Goal: Information Seeking & Learning: Check status

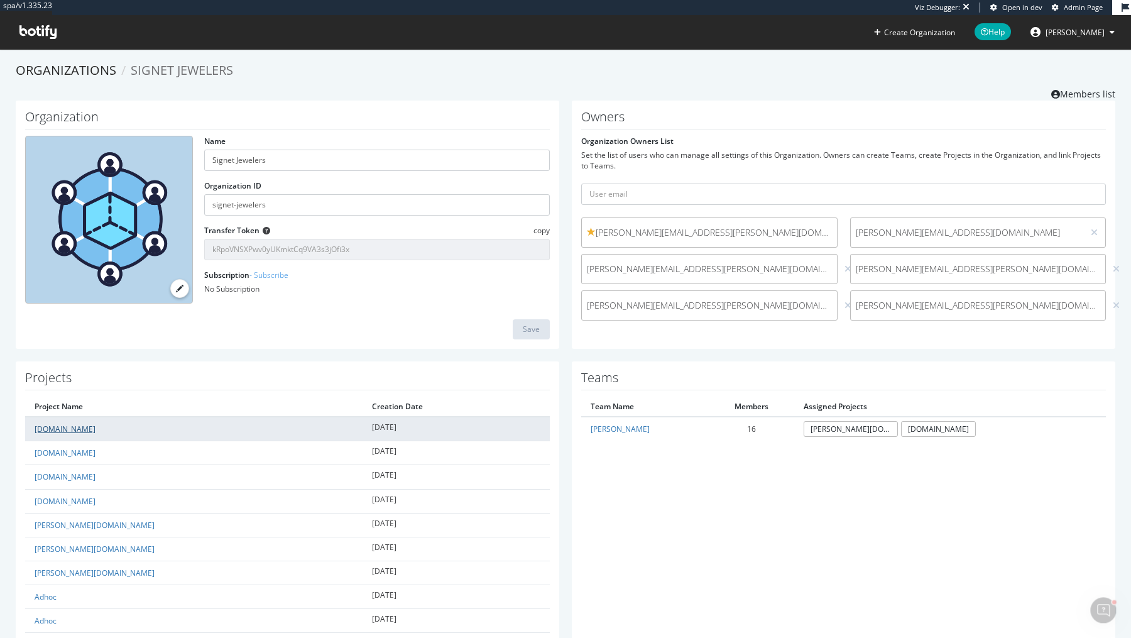
click at [60, 427] on link "[DOMAIN_NAME]" at bounding box center [65, 429] width 61 height 11
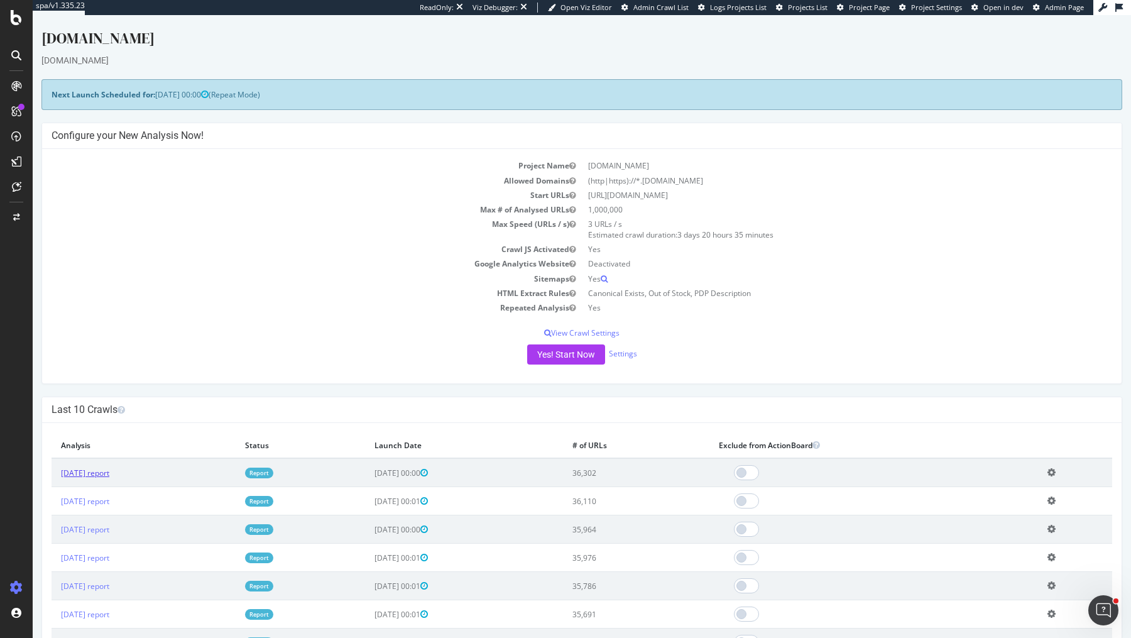
click at [109, 469] on link "[DATE] report" at bounding box center [85, 473] width 48 height 11
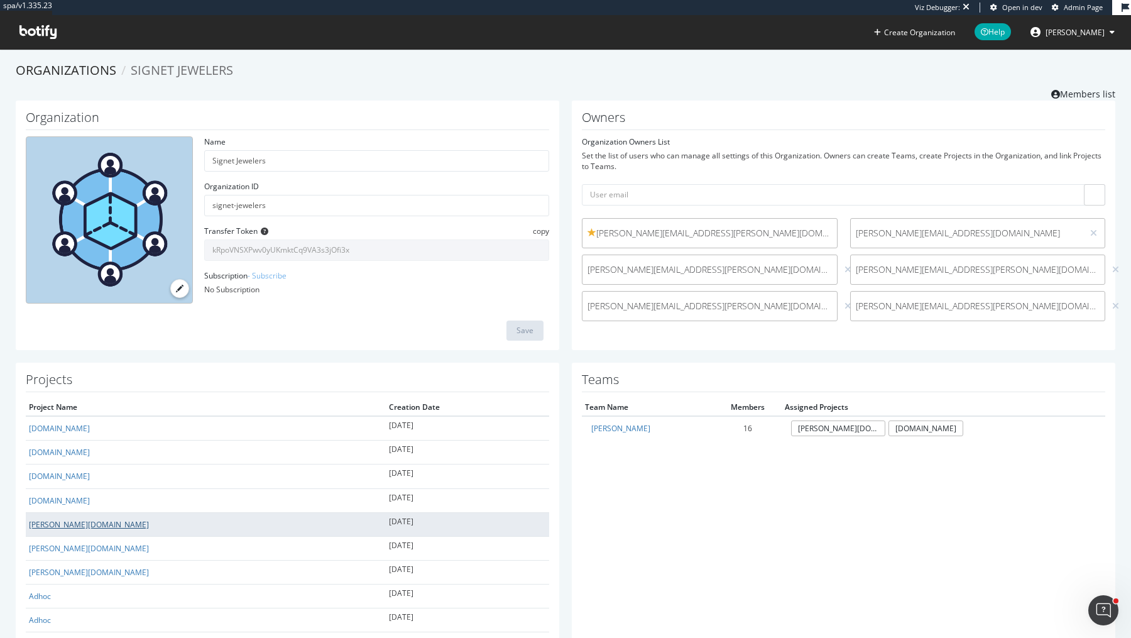
click at [41, 524] on link "[PERSON_NAME][DOMAIN_NAME]" at bounding box center [89, 524] width 120 height 11
